Goal: Transaction & Acquisition: Obtain resource

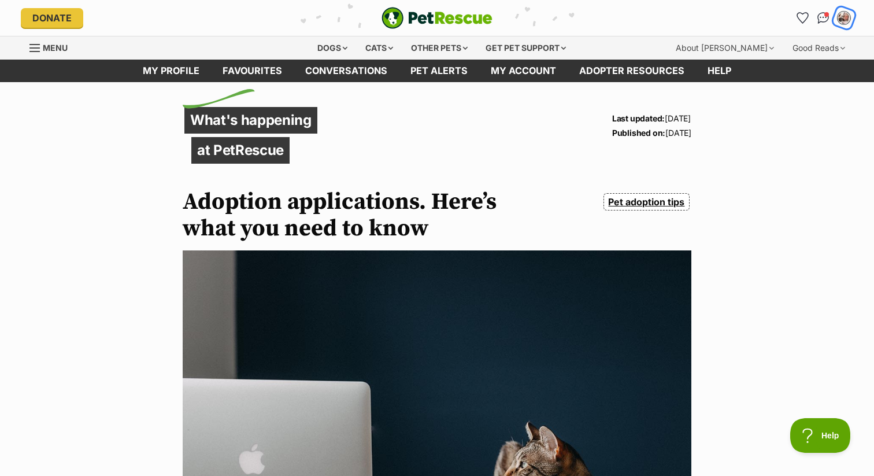
click at [845, 22] on img "My account" at bounding box center [844, 17] width 15 height 15
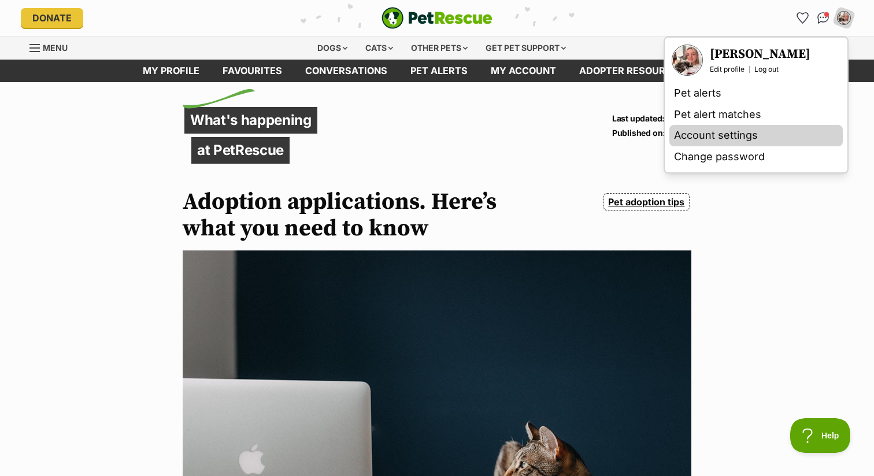
click at [701, 138] on link "Account settings" at bounding box center [756, 135] width 173 height 21
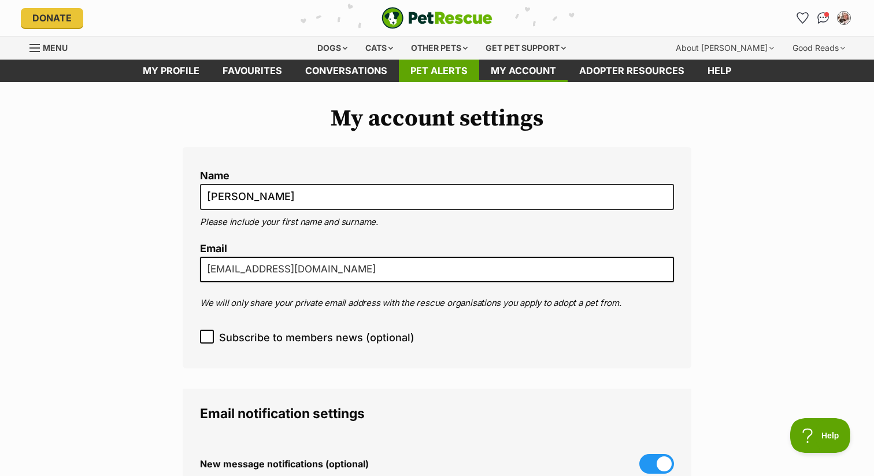
click at [422, 75] on link "Pet alerts" at bounding box center [439, 71] width 80 height 23
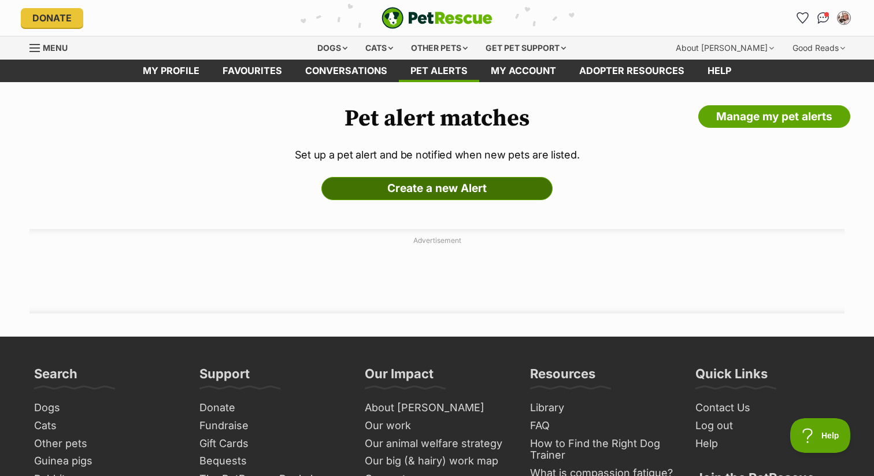
click at [409, 186] on link "Create a new Alert" at bounding box center [436, 188] width 231 height 23
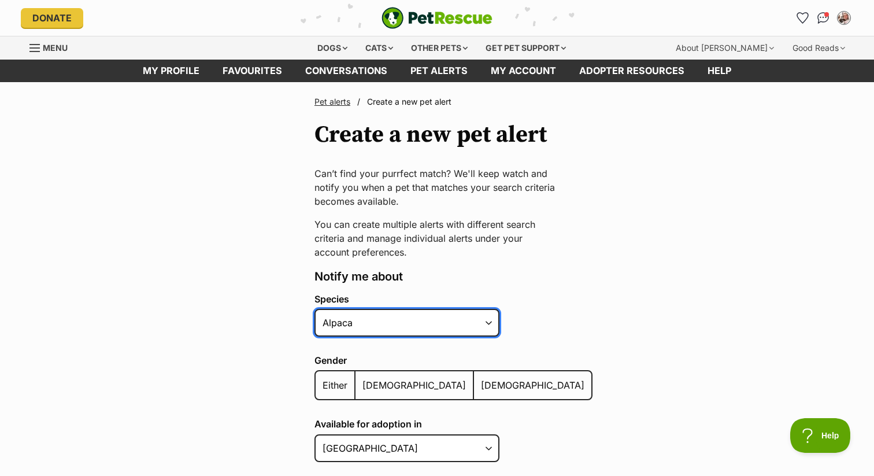
click at [376, 324] on select "Alpaca Bird Cat Chicken Cow Dog Donkey Duck Ferret Fish Goat Goose Guinea Fowl …" at bounding box center [407, 323] width 185 height 28
select select "1"
click at [315, 309] on select "Alpaca Bird Cat Chicken Cow Dog Donkey Duck Ferret Fish Goat Goose Guinea Fowl …" at bounding box center [407, 323] width 185 height 28
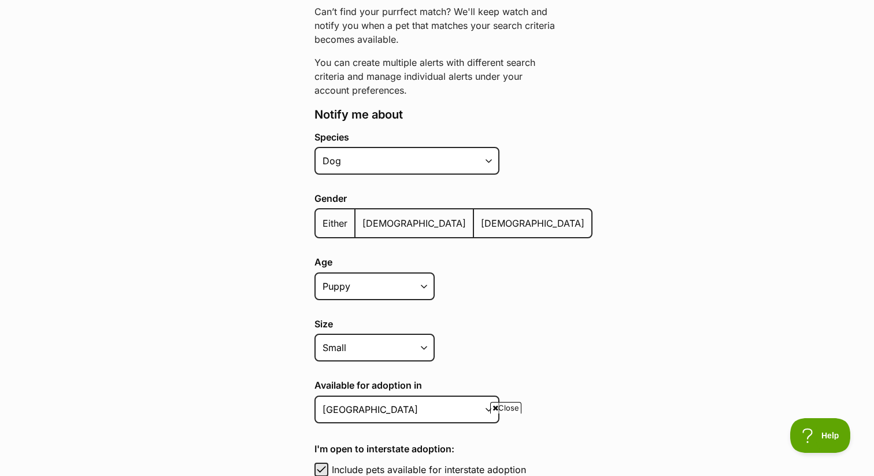
click at [335, 217] on span "Either" at bounding box center [335, 223] width 25 height 12
click at [322, 216] on input "Either" at bounding box center [322, 216] width 0 height 1
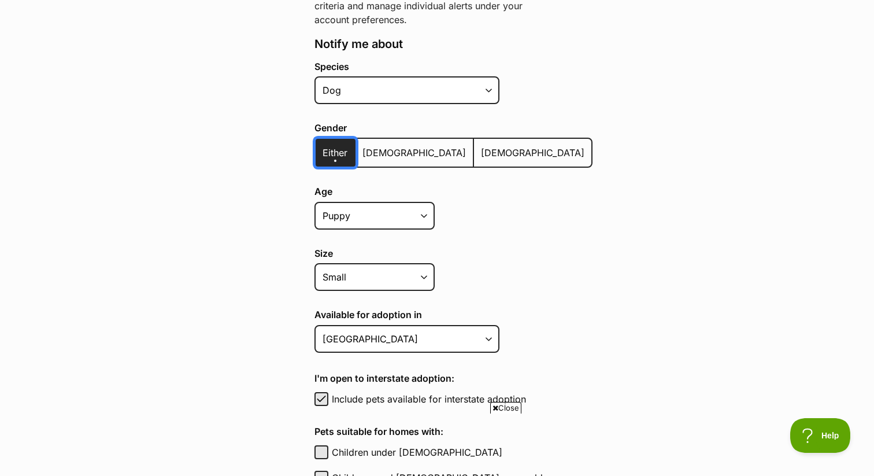
scroll to position [289, 0]
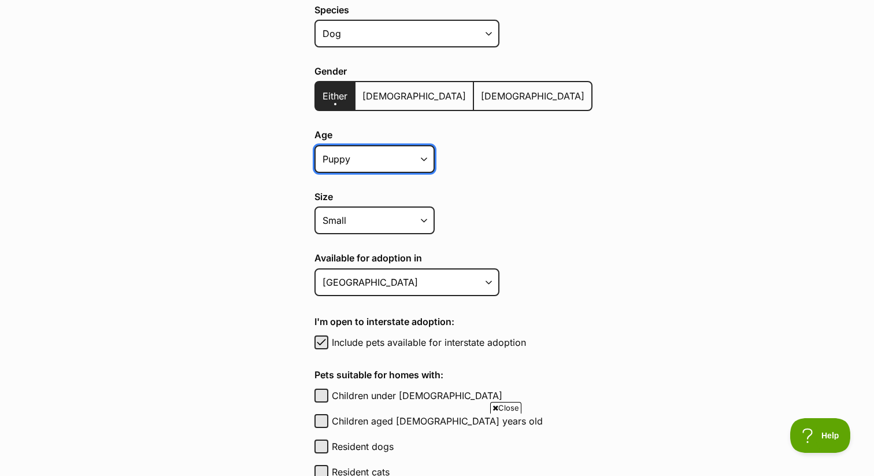
click at [363, 160] on select "Puppy Adult Senior All ages" at bounding box center [375, 159] width 120 height 28
select select
click at [315, 145] on select "Puppy Adult Senior All ages" at bounding box center [375, 159] width 120 height 28
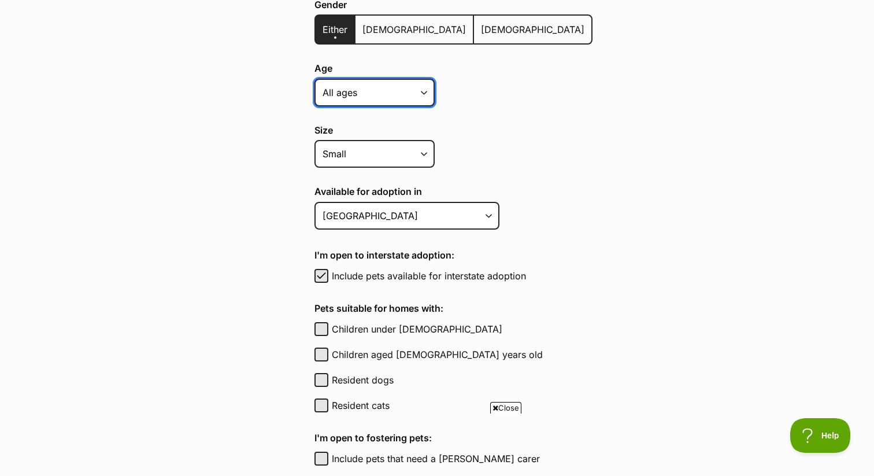
scroll to position [370, 0]
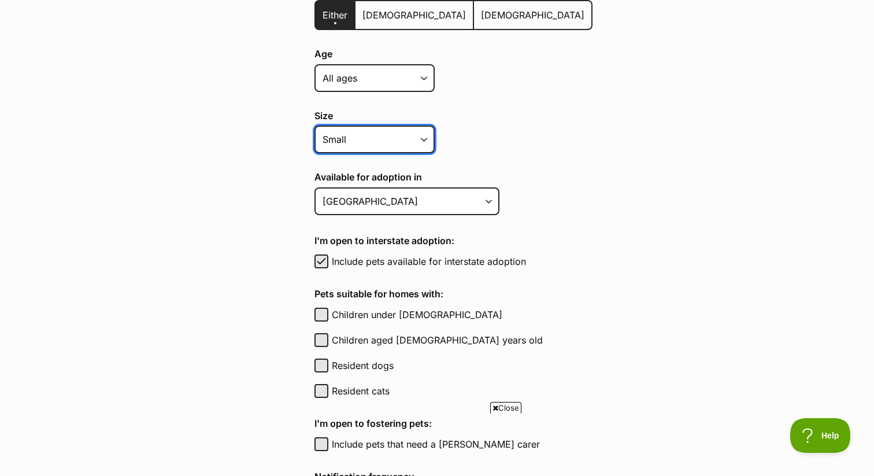
click at [360, 148] on select "Small Medium Large All sizes" at bounding box center [375, 139] width 120 height 28
select select "medium"
click at [315, 125] on select "Small Medium Large All sizes" at bounding box center [375, 139] width 120 height 28
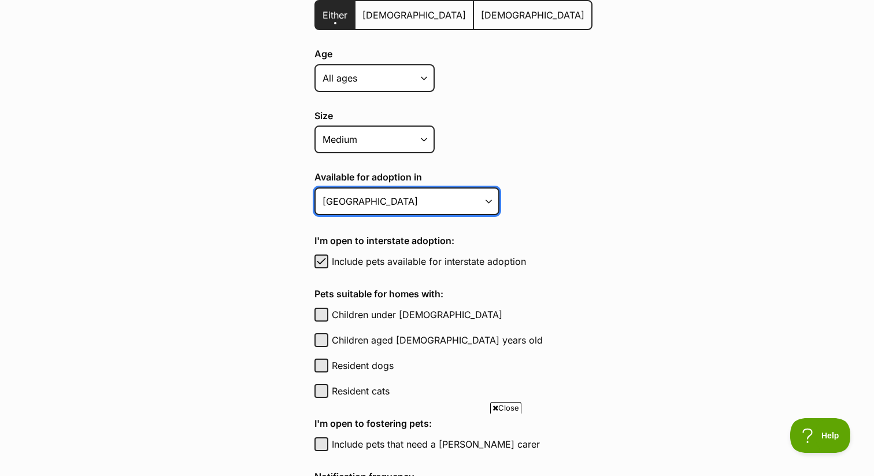
click at [360, 195] on select "Australian Capital Territory New South Wales Northern Territory Queensland Sout…" at bounding box center [407, 201] width 185 height 28
select select "2"
click at [315, 187] on select "Australian Capital Territory New South Wales Northern Territory Queensland Sout…" at bounding box center [407, 201] width 185 height 28
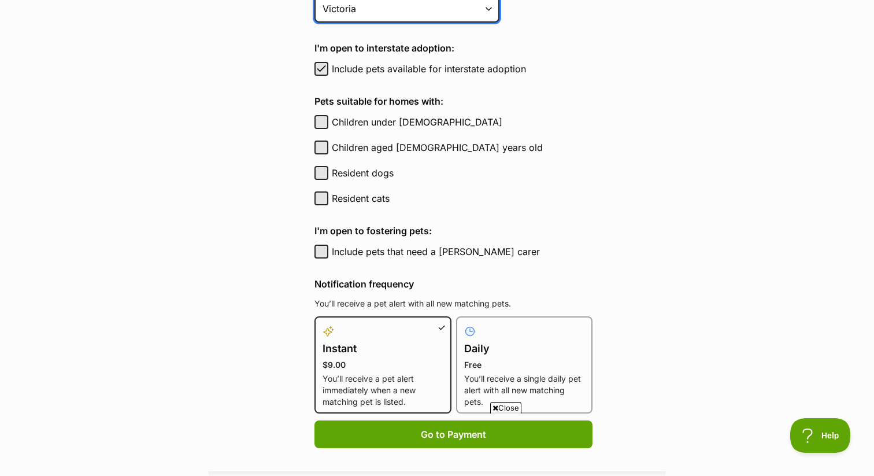
scroll to position [564, 0]
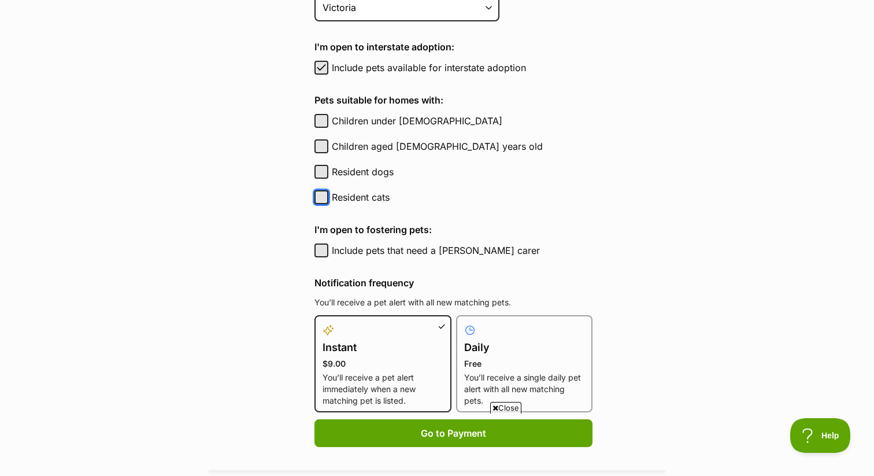
click at [324, 195] on button "Resident cats" at bounding box center [322, 197] width 14 height 14
checkbox input "true"
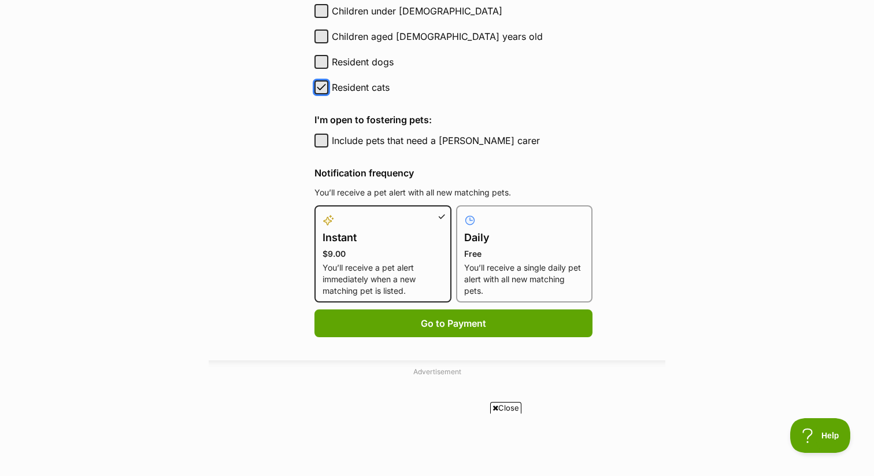
scroll to position [674, 0]
click at [476, 216] on div at bounding box center [524, 220] width 121 height 14
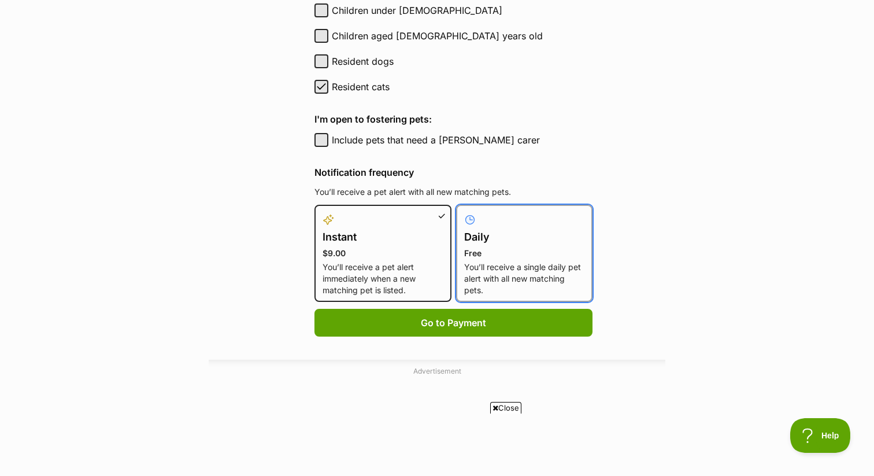
click at [464, 212] on input "Daily Free You’ll receive a single daily pet alert with all new matching pets." at bounding box center [463, 212] width 1 height 1
radio input "true"
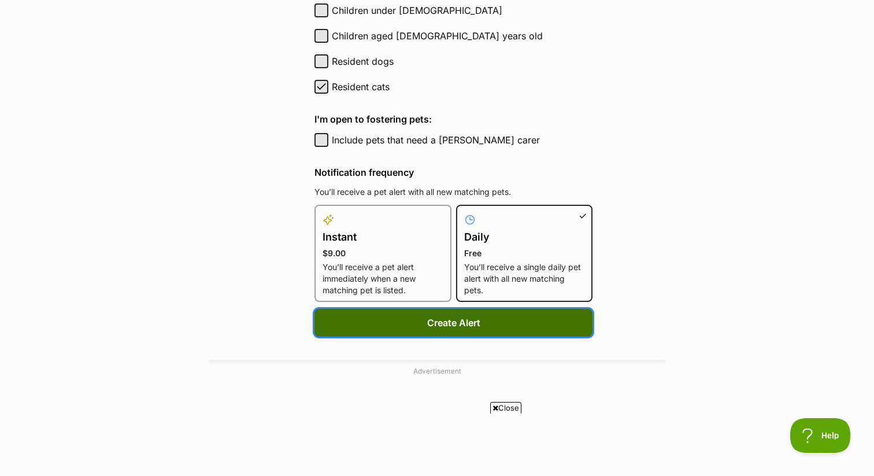
click at [422, 317] on button "Create Alert" at bounding box center [454, 323] width 278 height 28
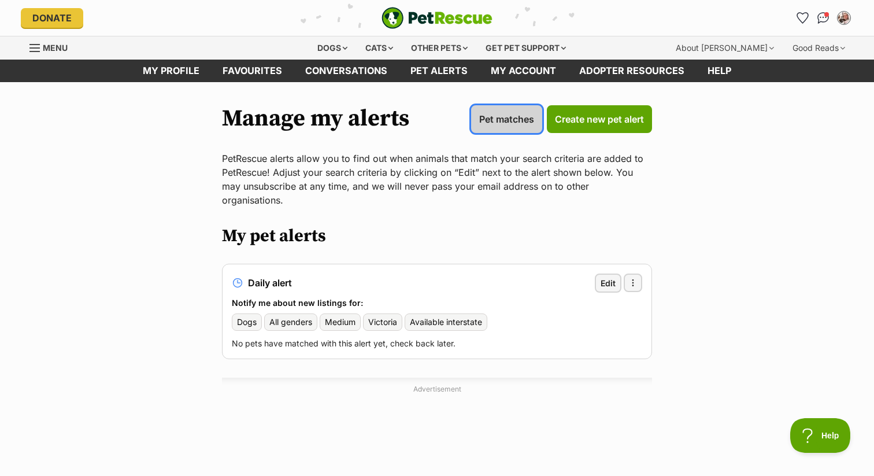
click at [491, 116] on span "Pet matches" at bounding box center [506, 119] width 55 height 14
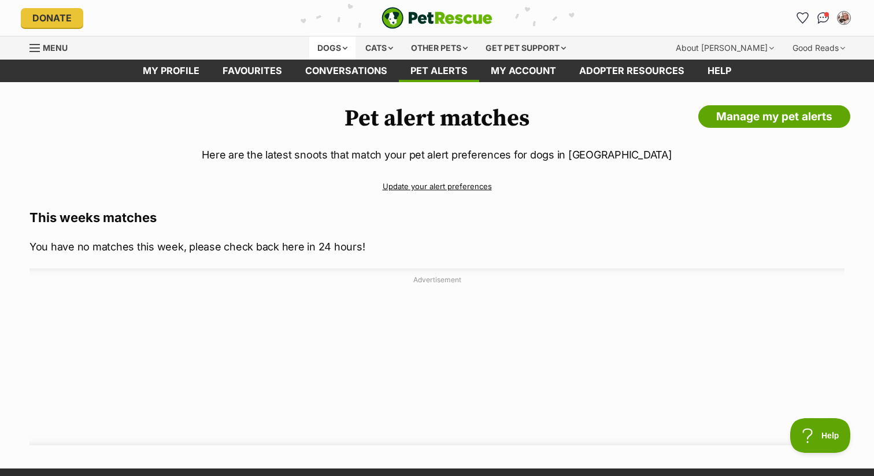
click at [330, 51] on div "Dogs" at bounding box center [332, 47] width 46 height 23
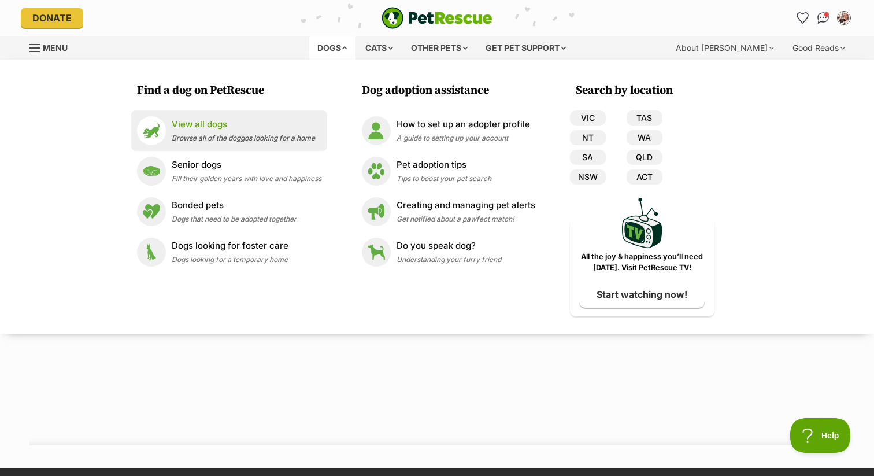
click at [217, 121] on p "View all dogs" at bounding box center [243, 124] width 143 height 13
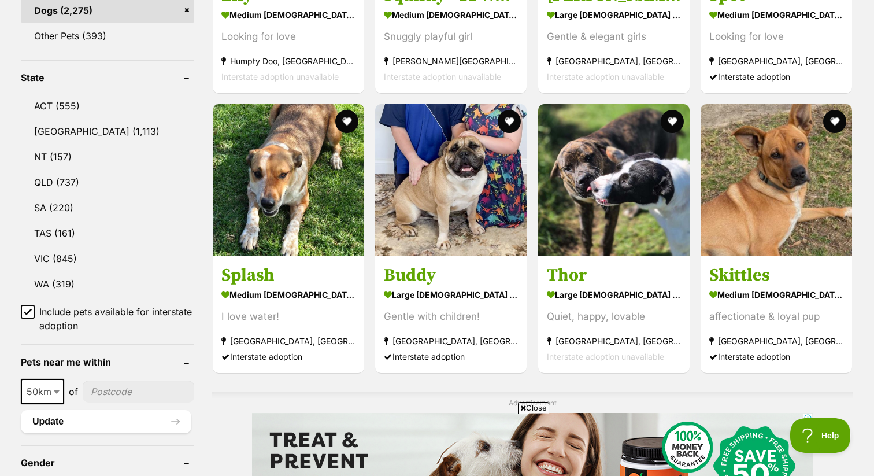
scroll to position [559, 0]
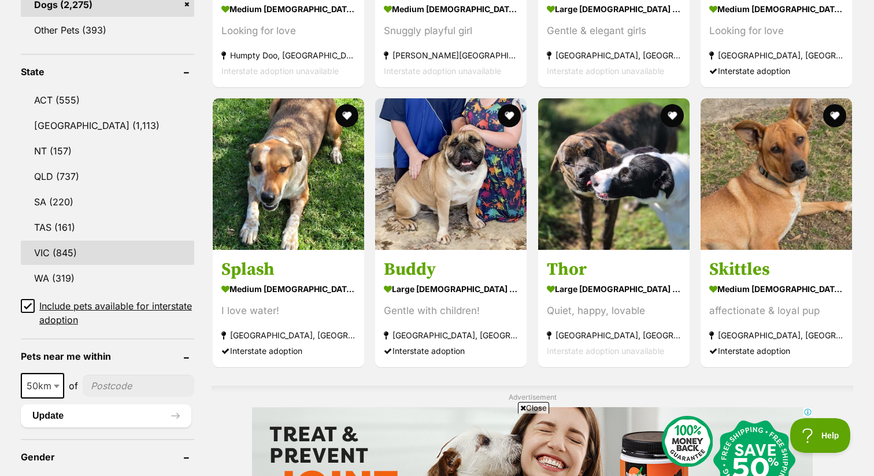
click at [130, 245] on link "VIC (845)" at bounding box center [107, 253] width 173 height 24
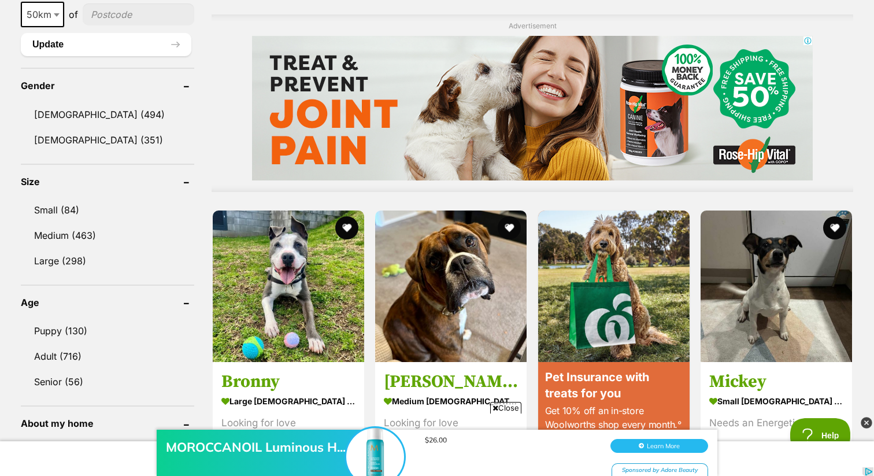
scroll to position [949, 0]
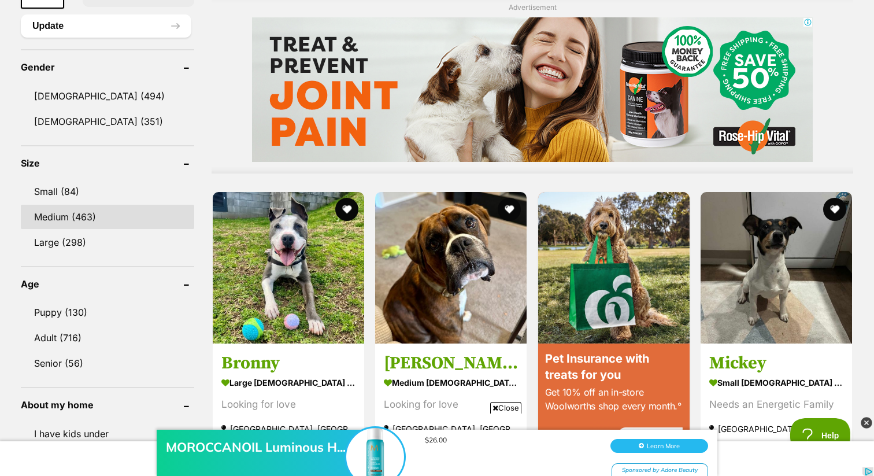
click at [127, 209] on link "Medium (463)" at bounding box center [107, 217] width 173 height 24
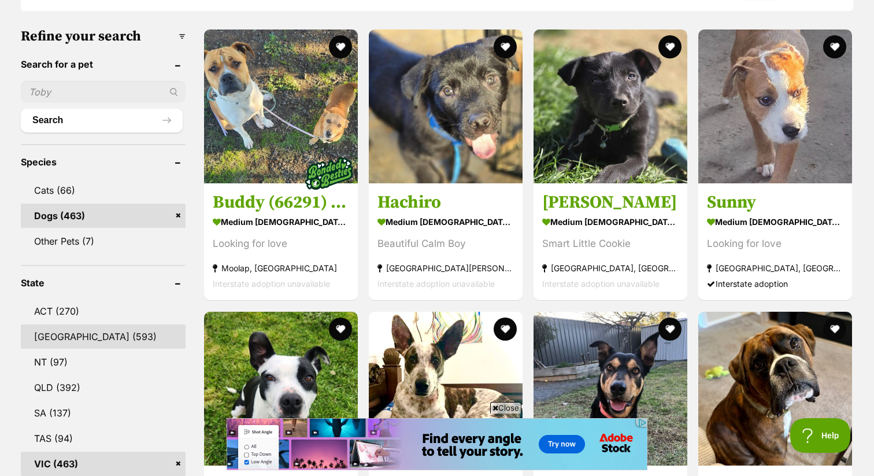
scroll to position [346, 0]
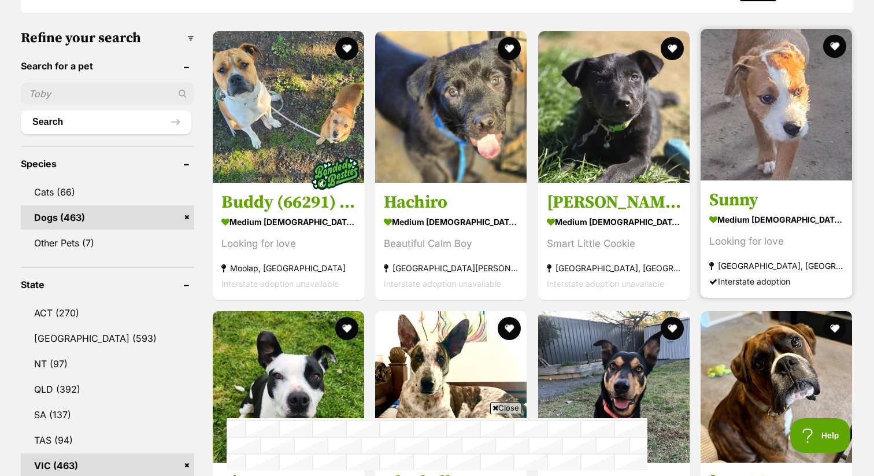
click at [749, 145] on img at bounding box center [776, 104] width 151 height 151
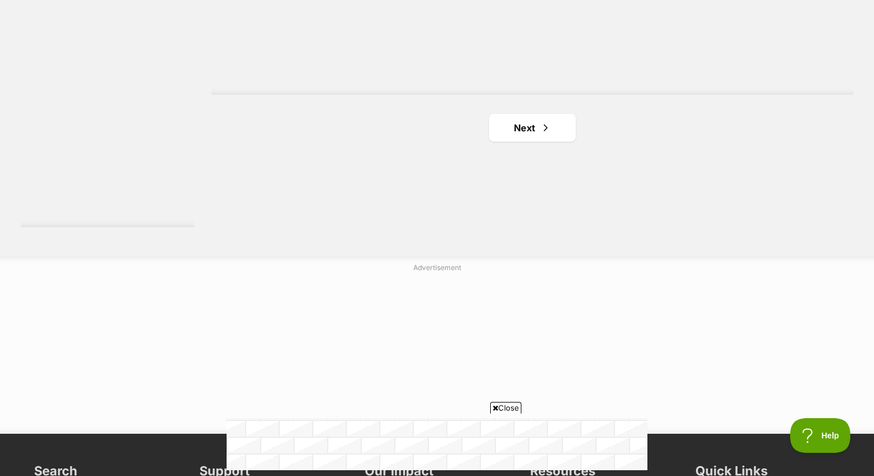
scroll to position [2191, 0]
click at [559, 127] on link "Next" at bounding box center [532, 127] width 87 height 28
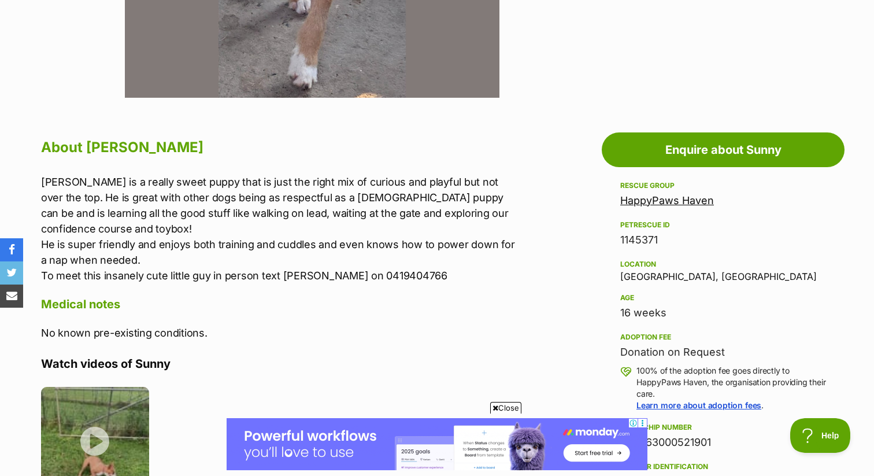
click at [174, 232] on p "Sunny is a really sweet puppy that is just the right mix of curious and playful…" at bounding box center [280, 228] width 478 height 109
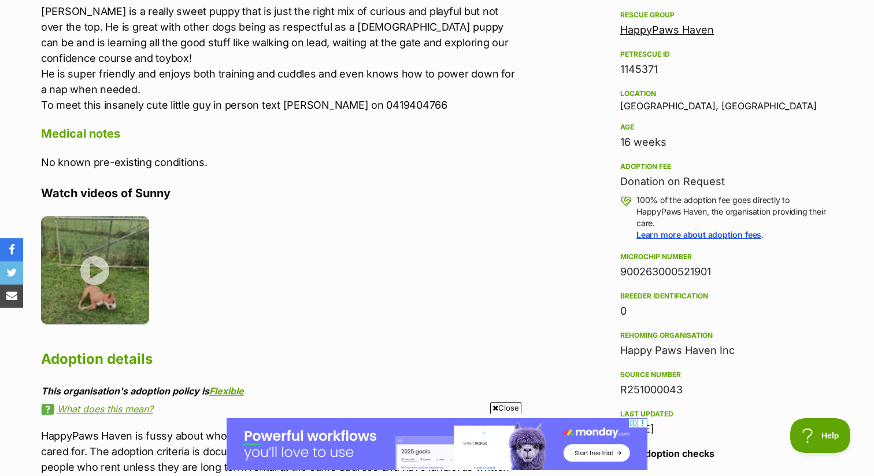
scroll to position [740, 0]
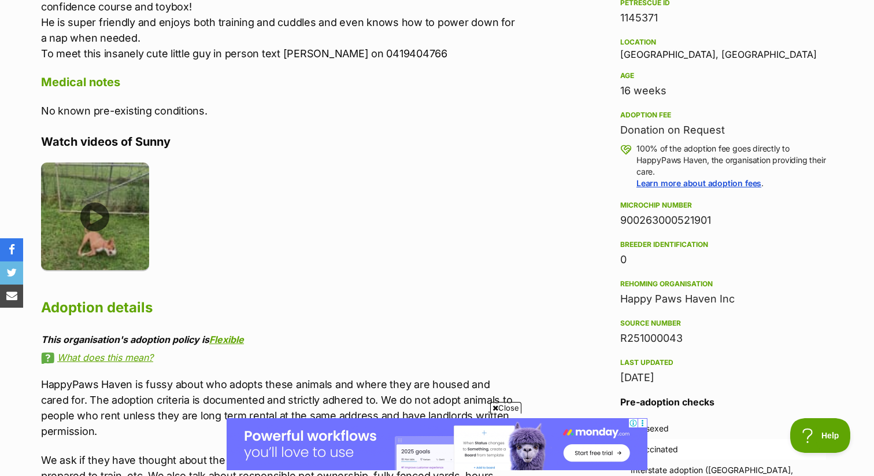
click at [110, 212] on img at bounding box center [95, 216] width 108 height 108
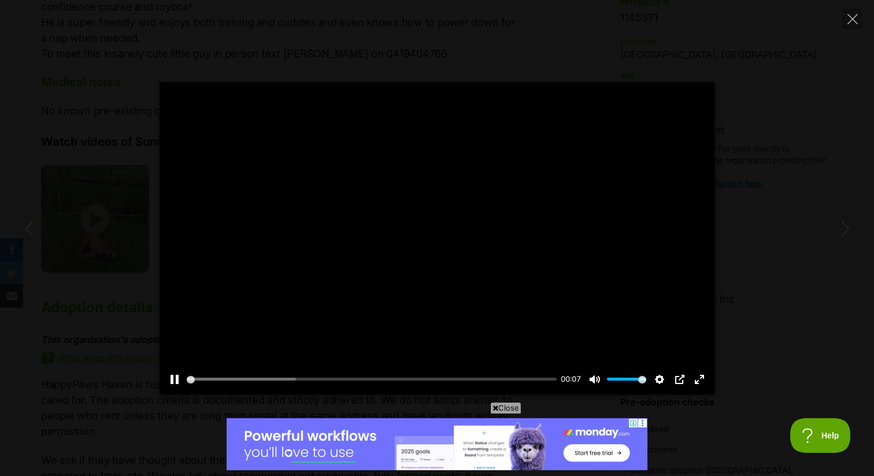
scroll to position [0, 0]
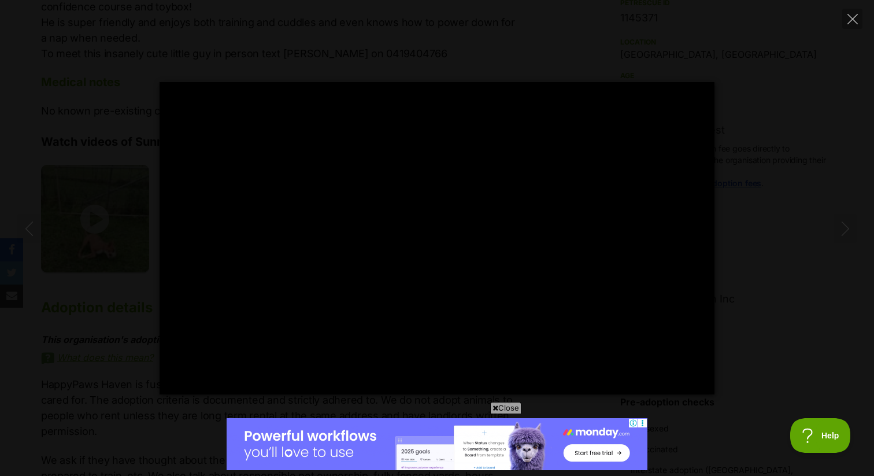
click at [121, 315] on div "Pause Play % buffered 00:00 -00:03 Unmute Mute Disable captions Enable captions…" at bounding box center [437, 238] width 874 height 312
type input "50.27"
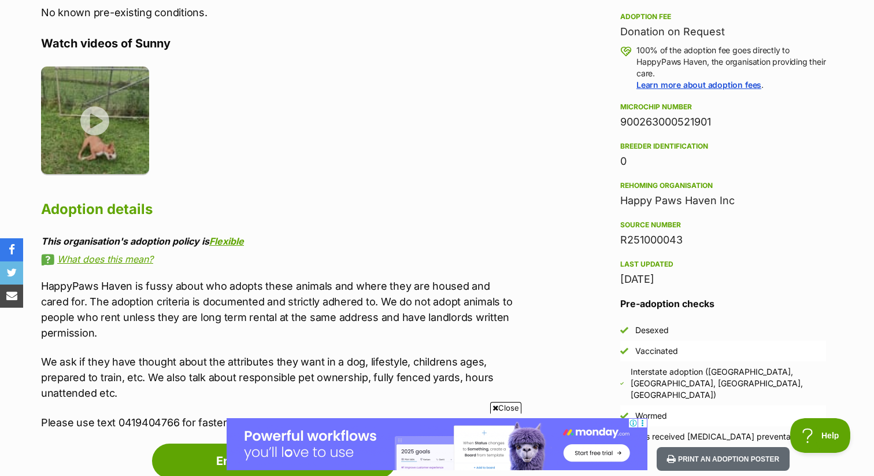
scroll to position [814, 0]
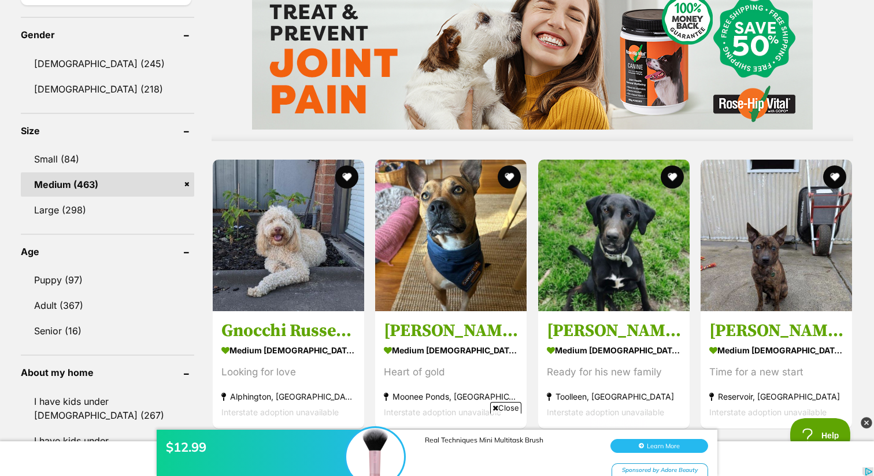
scroll to position [949, 0]
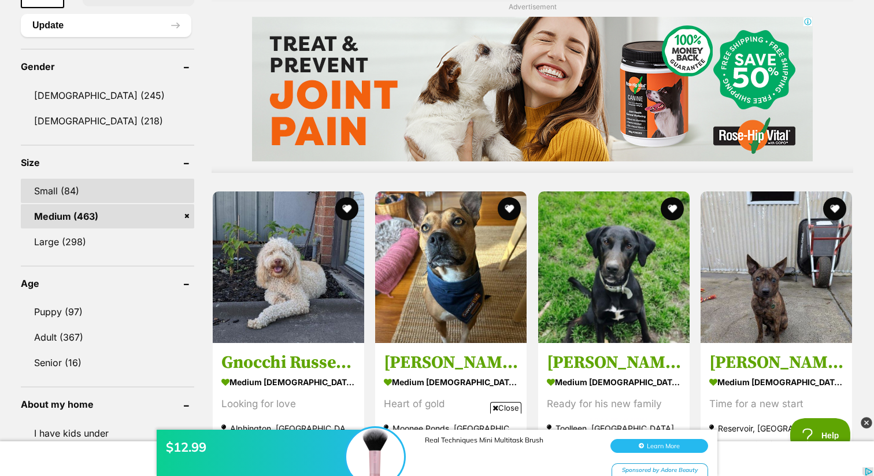
click at [114, 188] on link "Small (84)" at bounding box center [107, 191] width 173 height 24
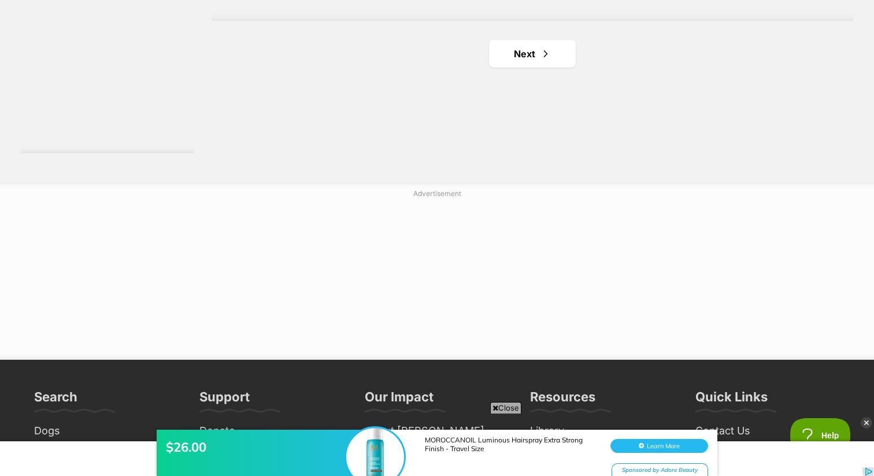
scroll to position [2268, 0]
